Goal: Information Seeking & Learning: Find specific page/section

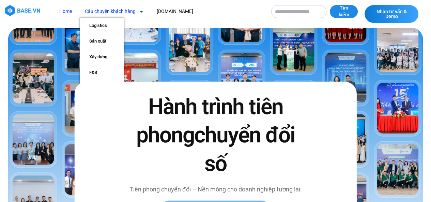
click at [141, 10] on icon "Menu" at bounding box center [141, 11] width 5 height 5
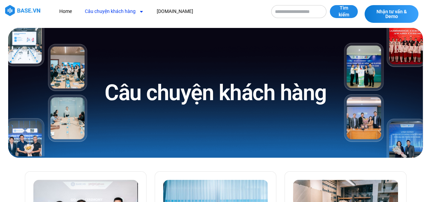
click at [289, 14] on input "Tìm kiếm" at bounding box center [298, 11] width 55 height 13
type input "***"
click at [330, 5] on button "Tìm kiếm" at bounding box center [344, 11] width 28 height 13
